Goal: Find specific page/section: Find specific page/section

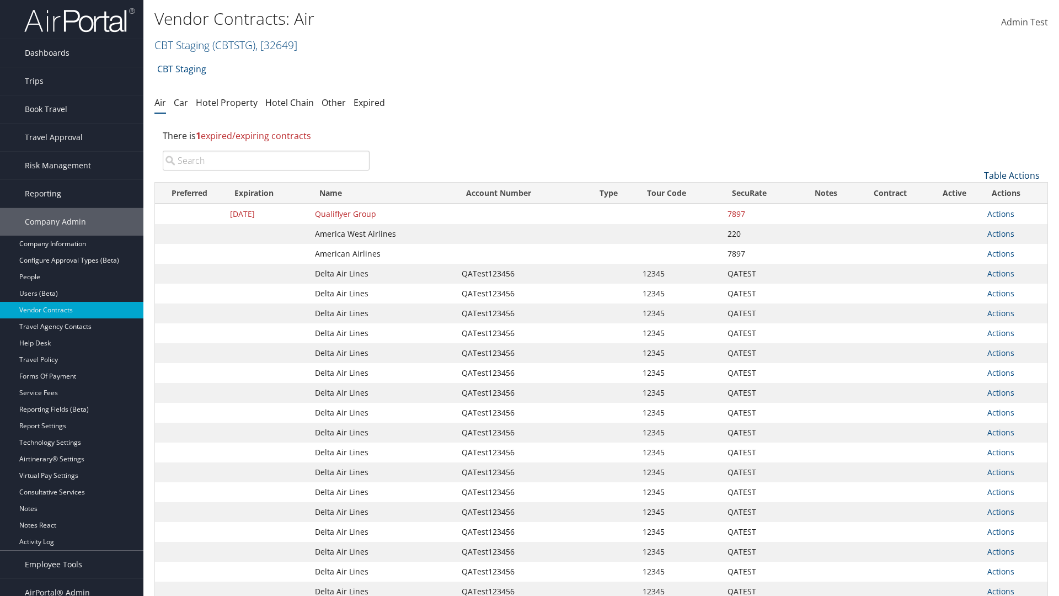
click at [1012, 175] on link "Table Actions" at bounding box center [1012, 175] width 56 height 12
click at [975, 249] on link "Page Length" at bounding box center [975, 248] width 145 height 19
click at [975, 231] on link "50" at bounding box center [975, 231] width 145 height 19
click at [1012, 175] on link "Table Actions" at bounding box center [1012, 175] width 56 height 12
click at [975, 250] on link "100" at bounding box center [975, 250] width 145 height 19
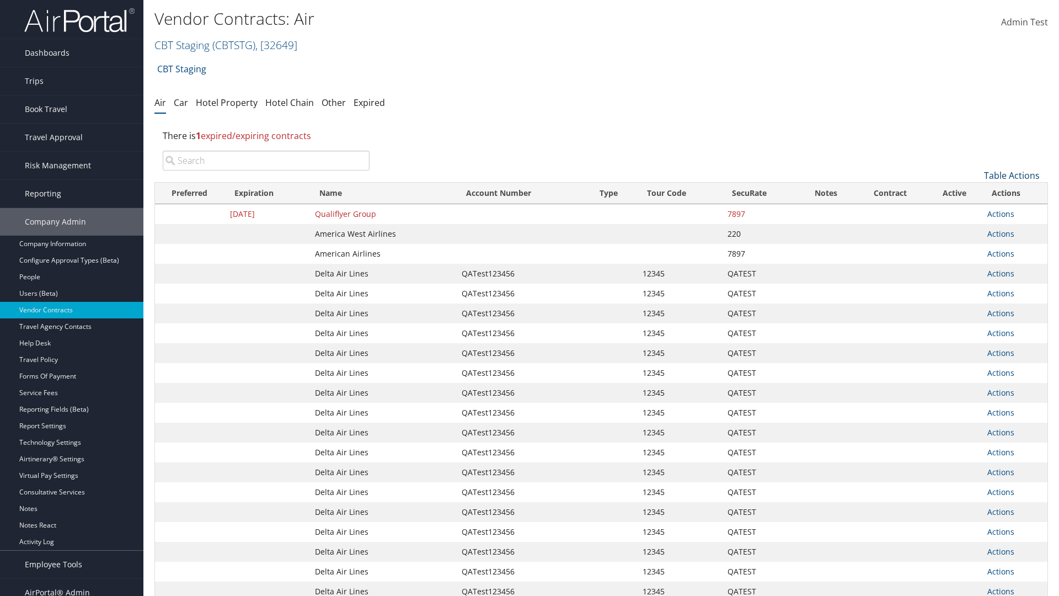
click at [1012, 175] on link "Table Actions" at bounding box center [1012, 175] width 56 height 12
click at [975, 249] on link "Page Length" at bounding box center [975, 248] width 145 height 19
click at [975, 194] on link "10" at bounding box center [975, 193] width 145 height 19
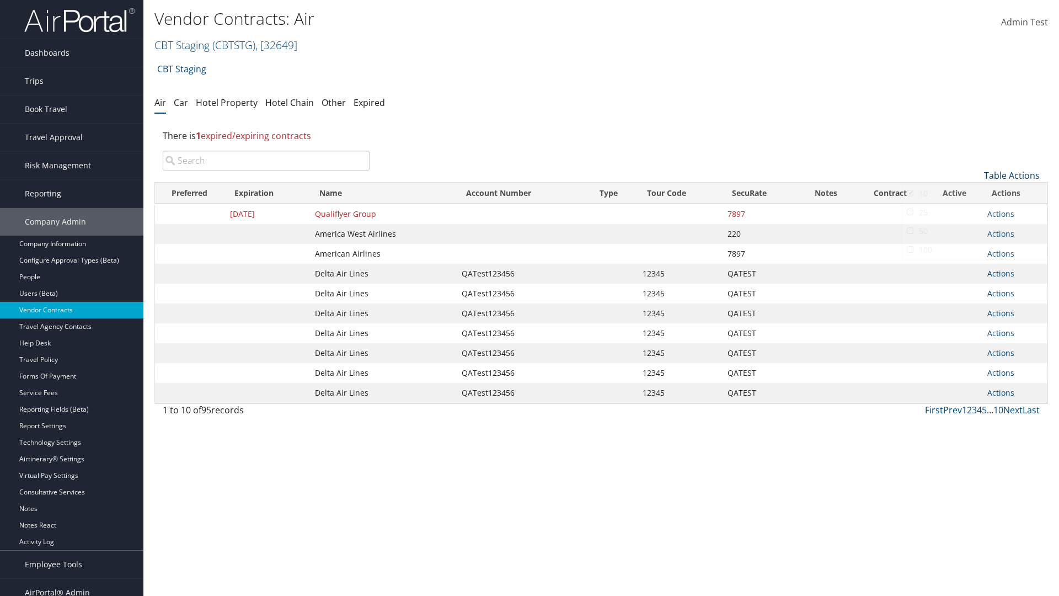
click at [1012, 169] on link "Table Actions" at bounding box center [1012, 175] width 56 height 12
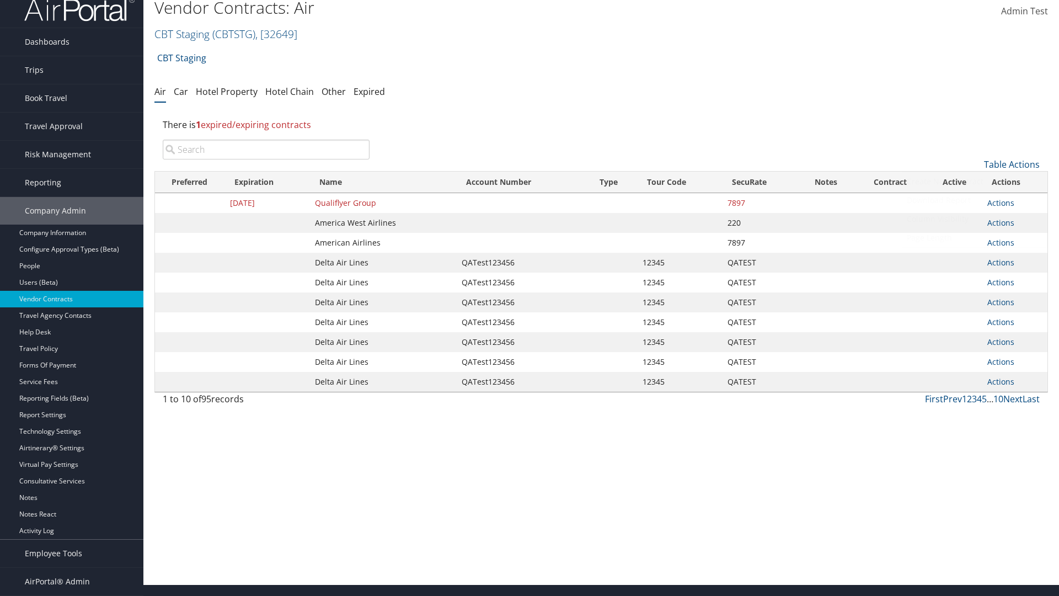
click at [975, 238] on link "Page Length" at bounding box center [975, 237] width 145 height 19
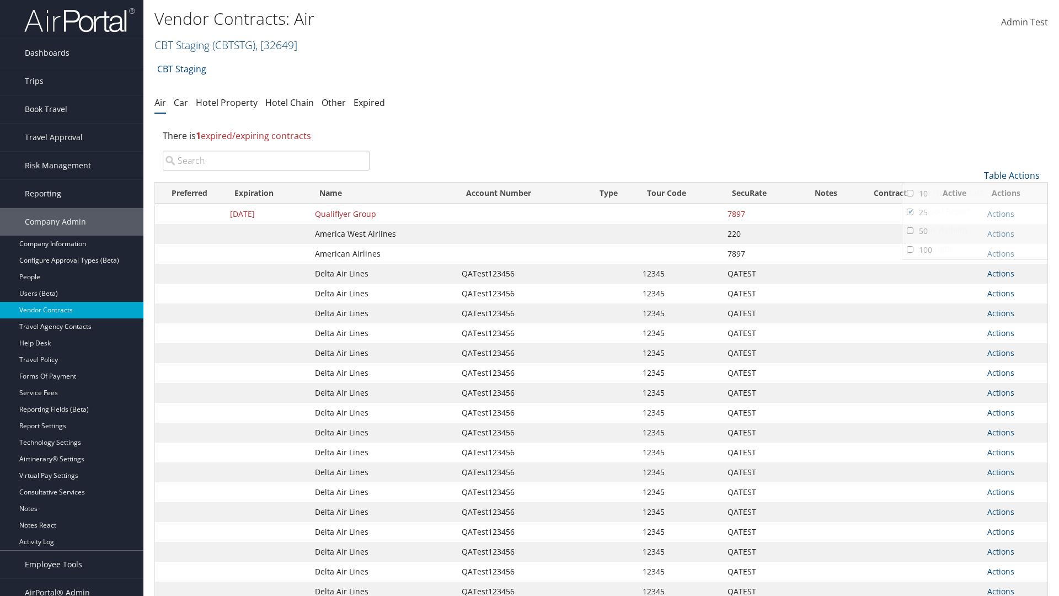
scroll to position [124, 0]
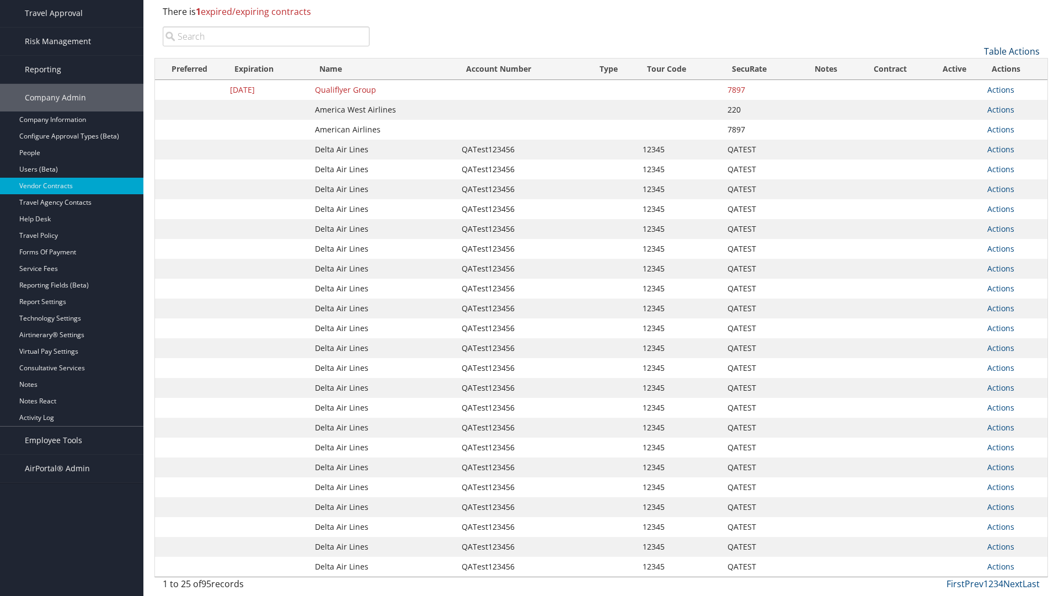
click at [1012, 57] on link "Table Actions" at bounding box center [1012, 51] width 56 height 12
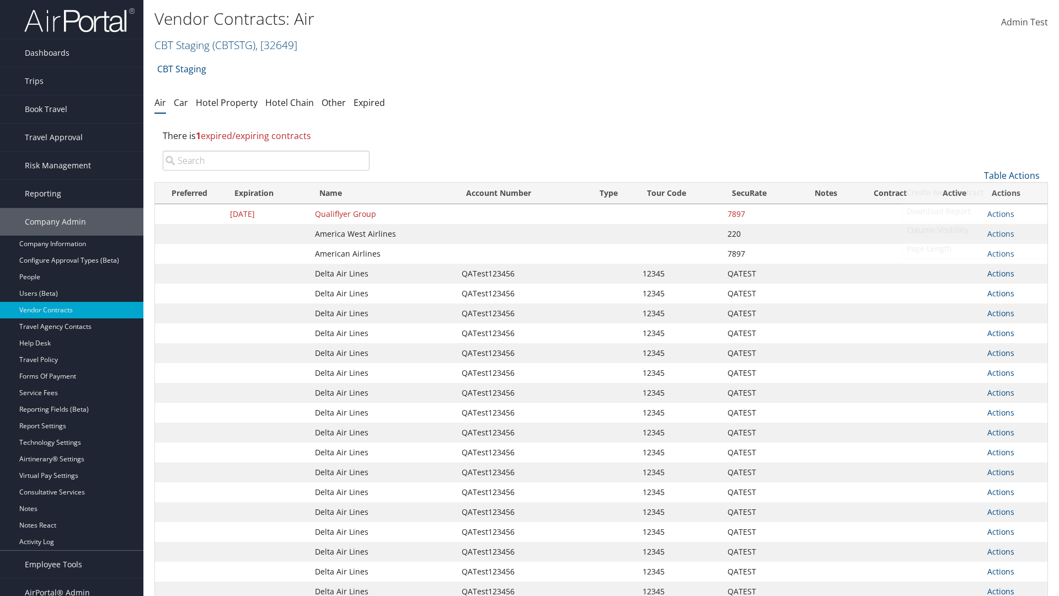
click at [975, 230] on link "Column Visibility" at bounding box center [975, 230] width 145 height 19
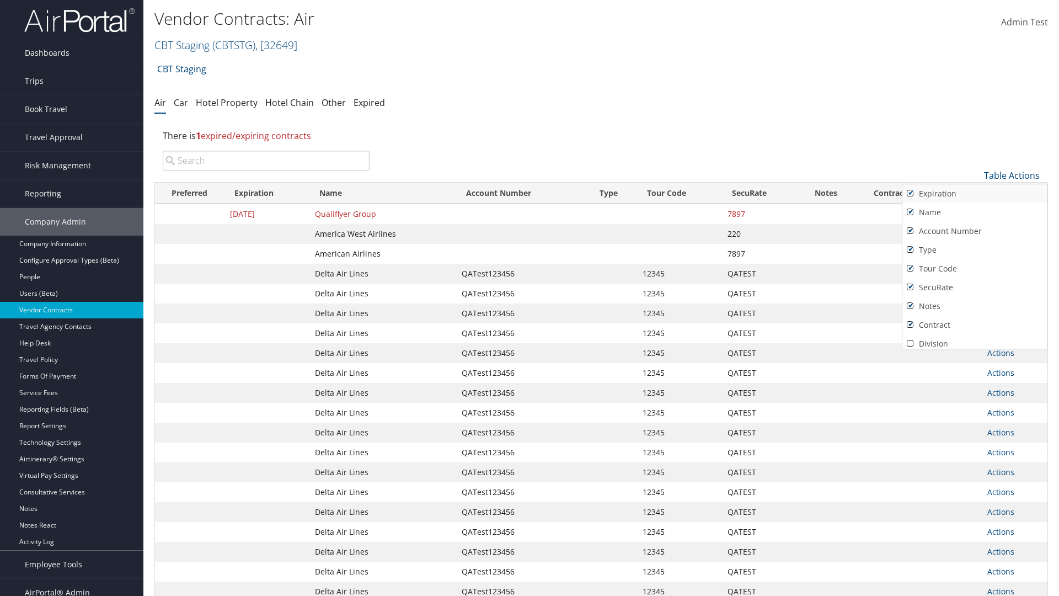
click at [975, 194] on link "Expiration" at bounding box center [975, 193] width 145 height 19
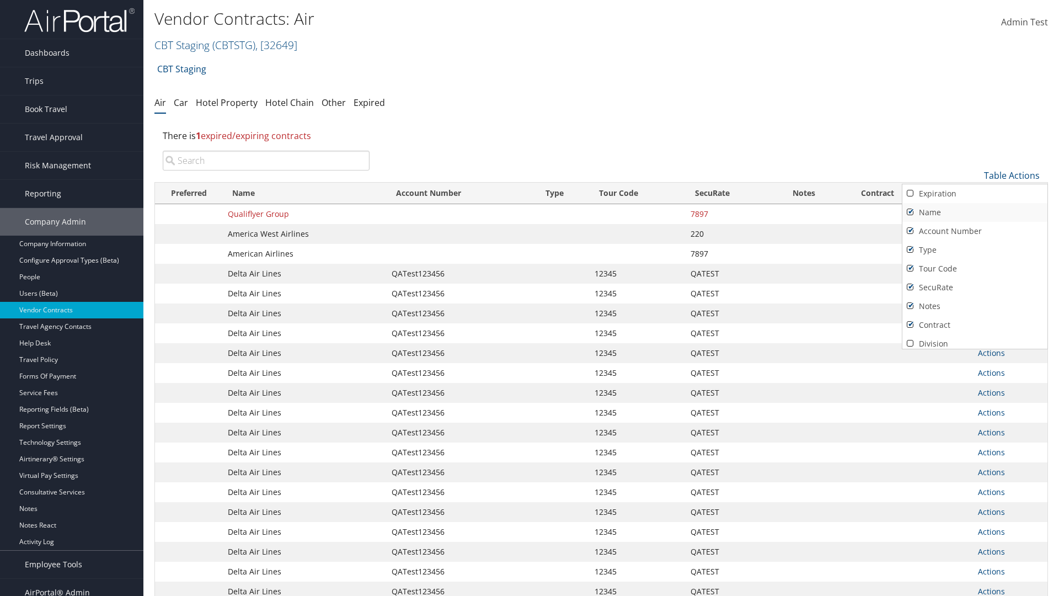
click at [975, 212] on link "Name" at bounding box center [975, 212] width 145 height 19
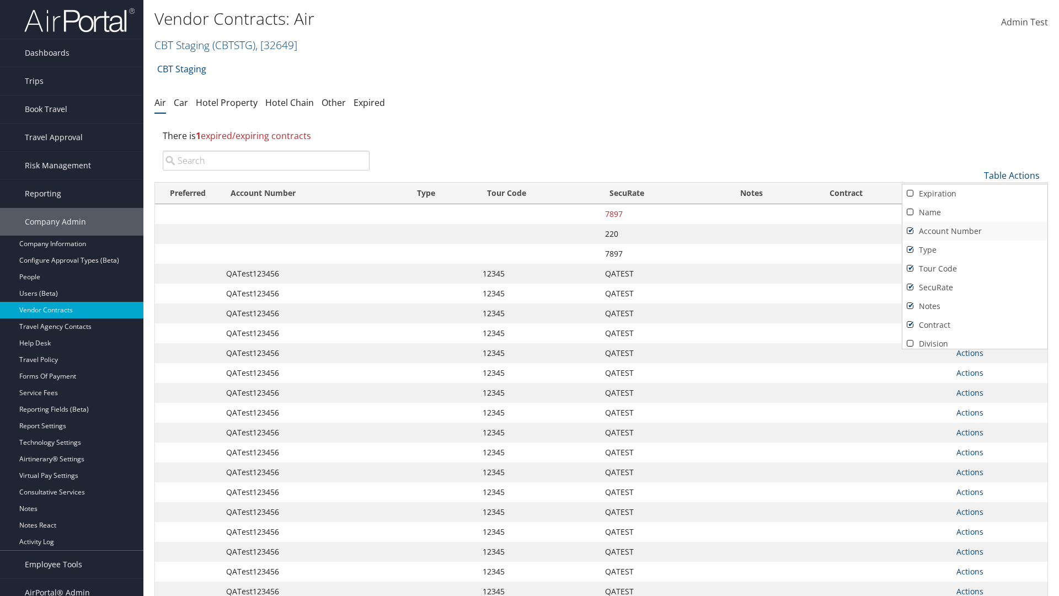
click at [975, 231] on link "Account Number" at bounding box center [975, 231] width 145 height 19
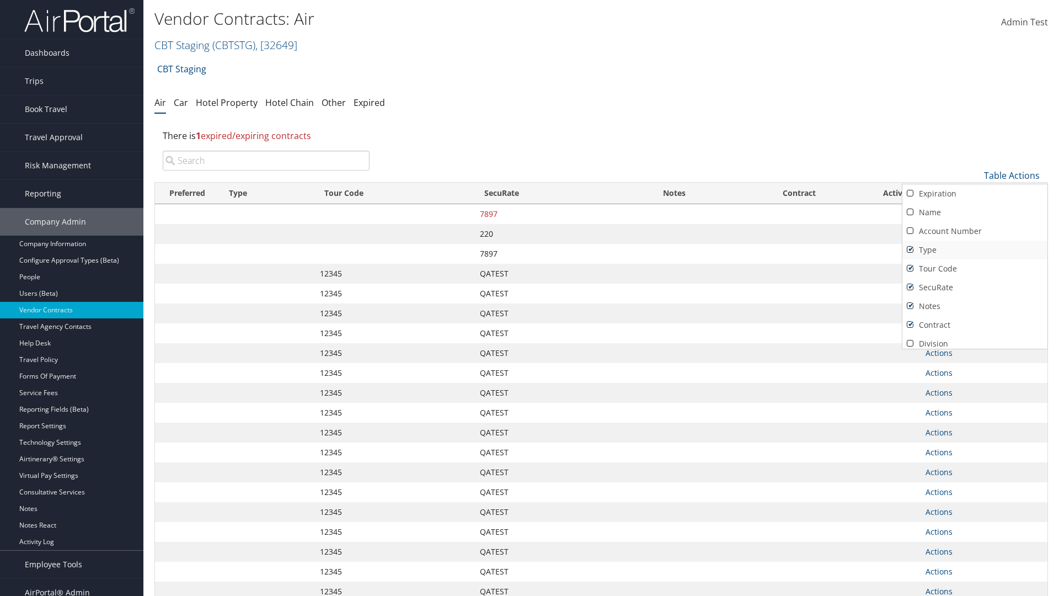
click at [975, 250] on link "Type" at bounding box center [975, 250] width 145 height 19
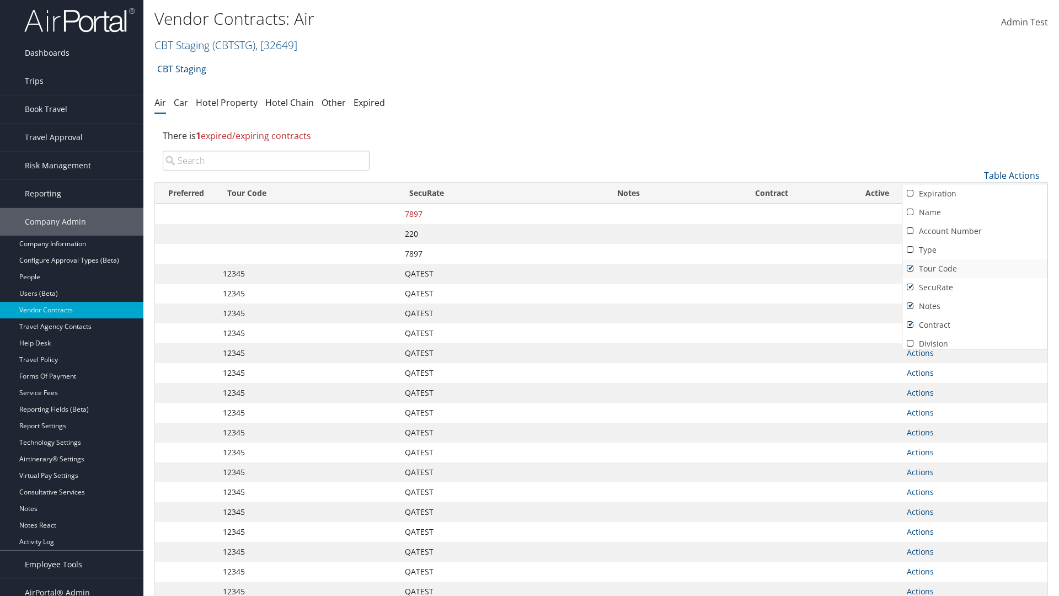
click at [975, 269] on link "Tour Code" at bounding box center [975, 268] width 145 height 19
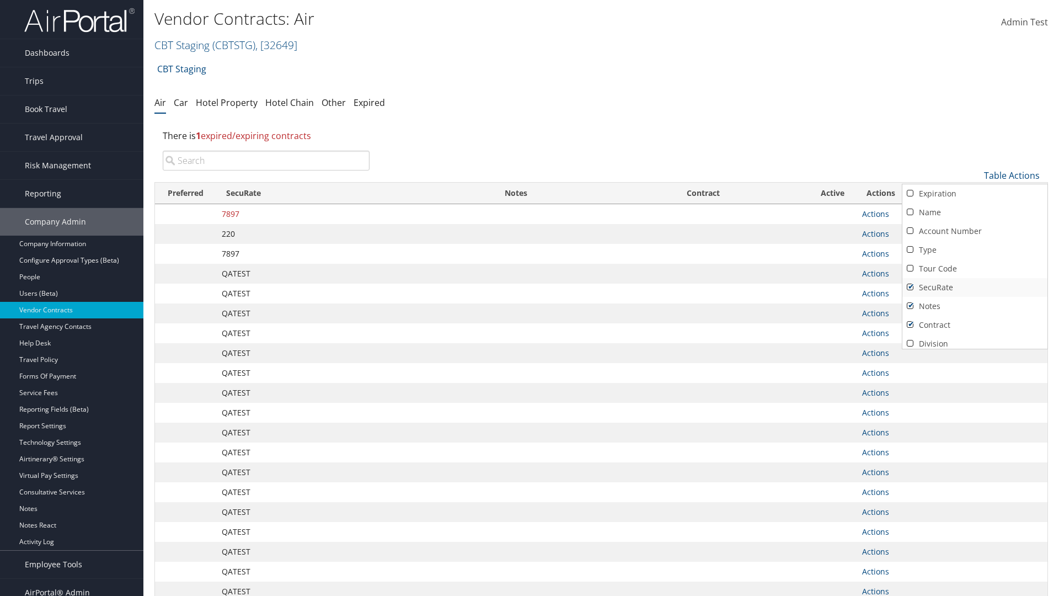
click at [975, 287] on link "SecuRate" at bounding box center [975, 287] width 145 height 19
